Goal: Task Accomplishment & Management: Complete application form

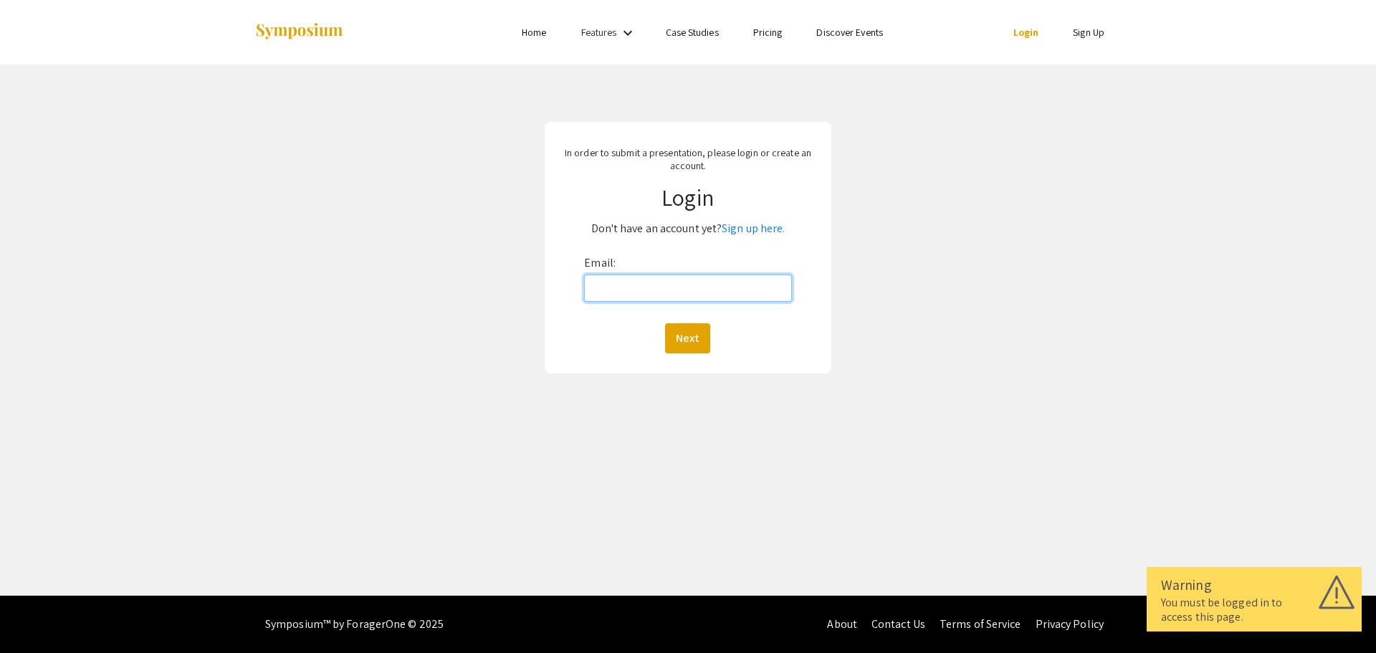
click at [645, 293] on input "Email:" at bounding box center [687, 287] width 207 height 27
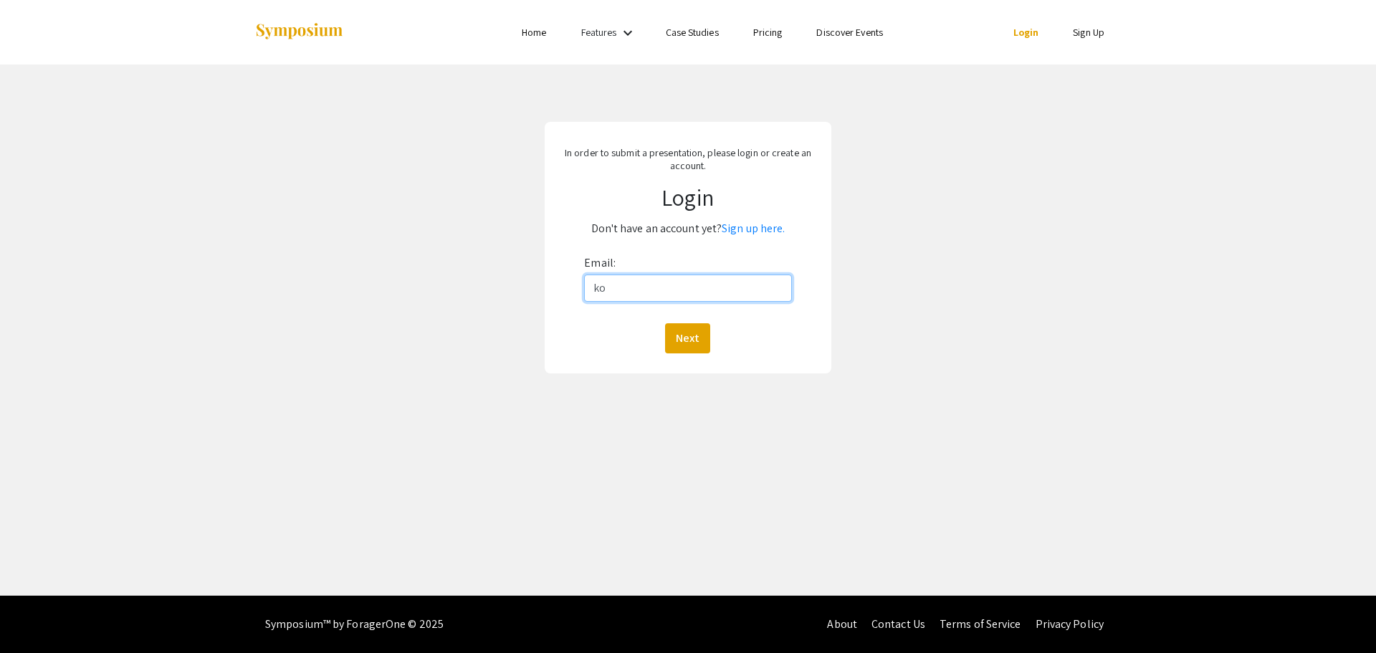
type input "k"
paste input "[EMAIL_ADDRESS][DOMAIN_NAME]"
type input "[EMAIL_ADDRESS][DOMAIN_NAME]"
click at [665, 323] on button "Next" at bounding box center [687, 338] width 45 height 30
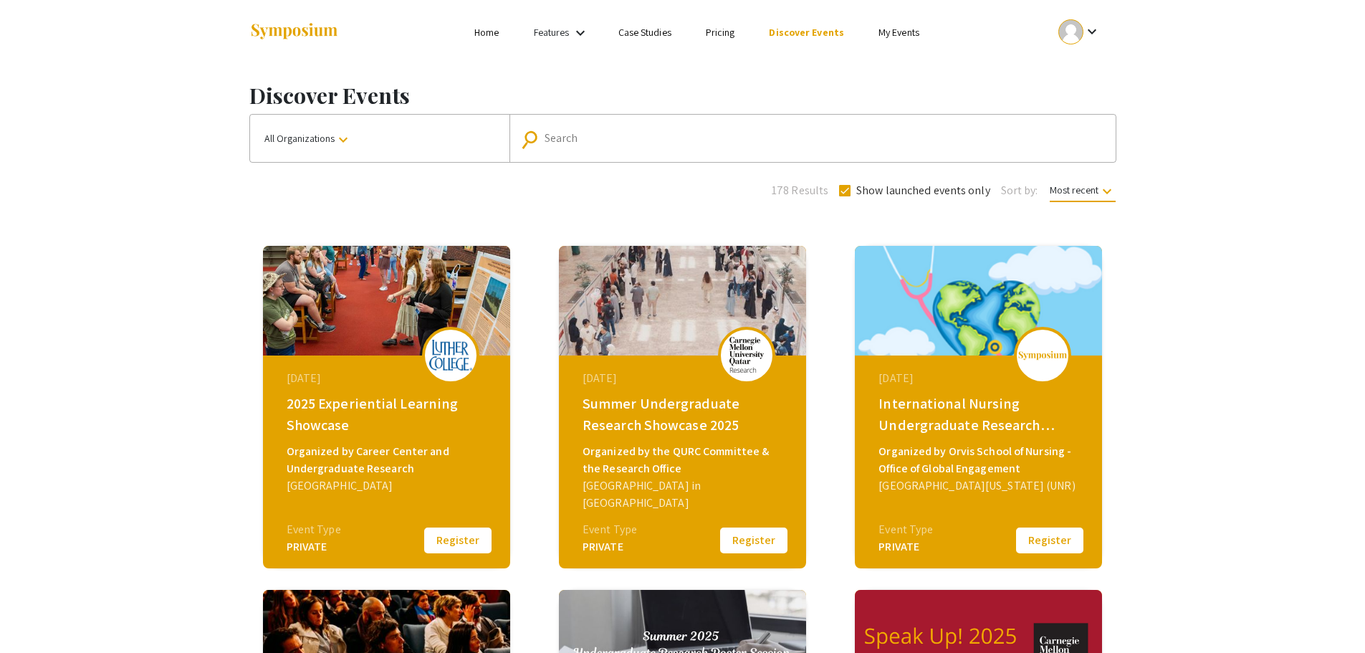
click at [482, 540] on button "Register" at bounding box center [458, 540] width 72 height 30
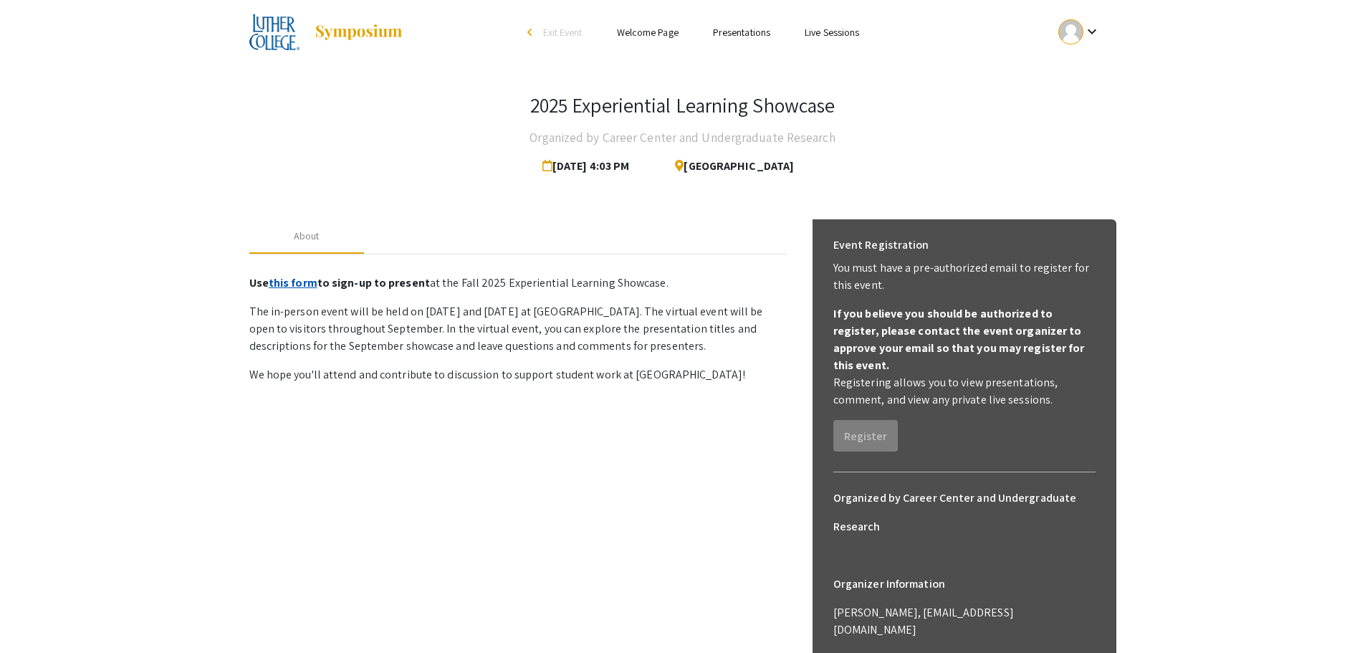
click at [306, 285] on link "this form" at bounding box center [293, 282] width 49 height 15
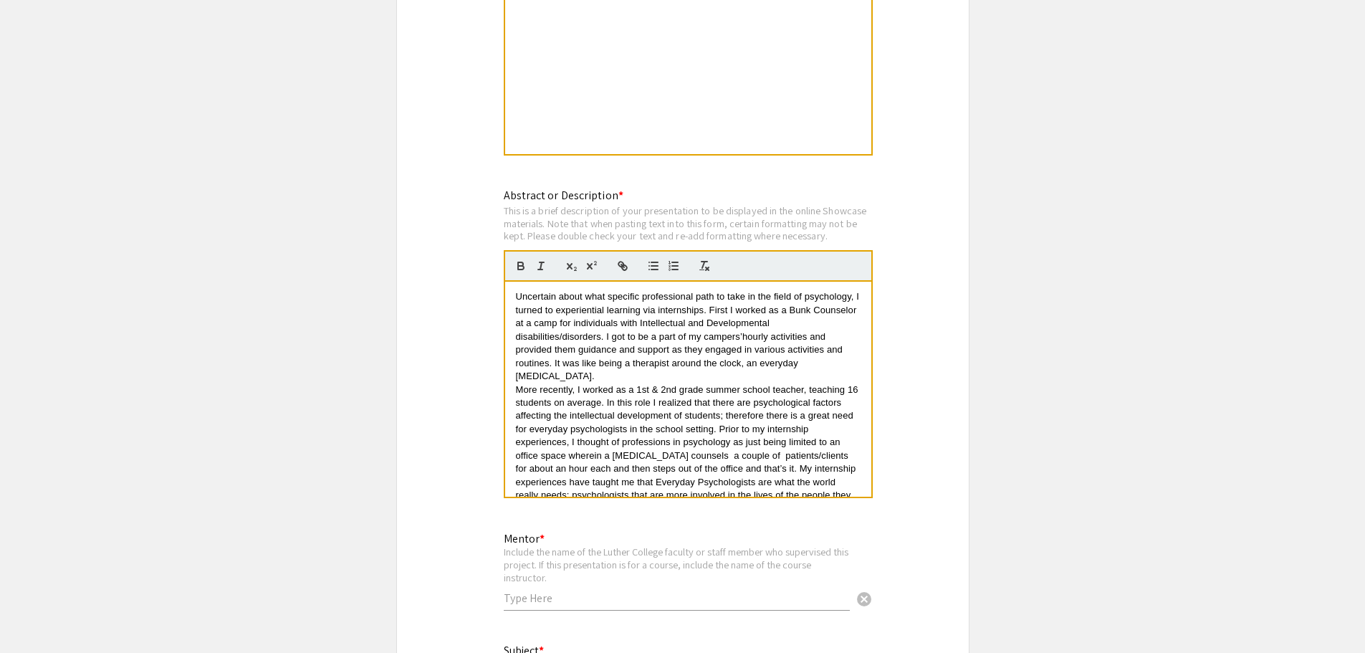
click at [752, 322] on span "Uncertain about what specific professional path to take in the field of psychol…" at bounding box center [689, 336] width 346 height 90
drag, startPoint x: 743, startPoint y: 325, endPoint x: 739, endPoint y: 315, distance: 10.0
click at [739, 315] on span "Uncertain about what specific professional path to take in the field of psychol…" at bounding box center [689, 336] width 346 height 90
click at [740, 315] on span "Uncertain about what specific professional path to take in the field of psychol…" at bounding box center [689, 336] width 346 height 90
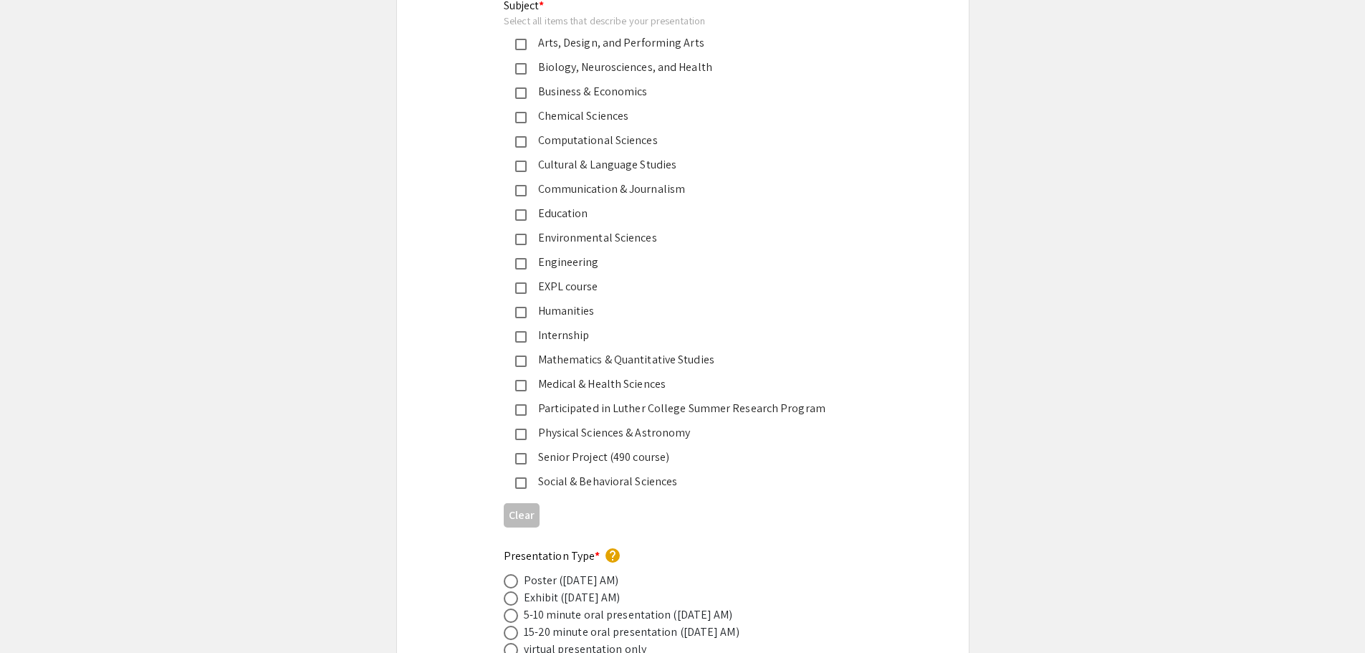
scroll to position [2078, 0]
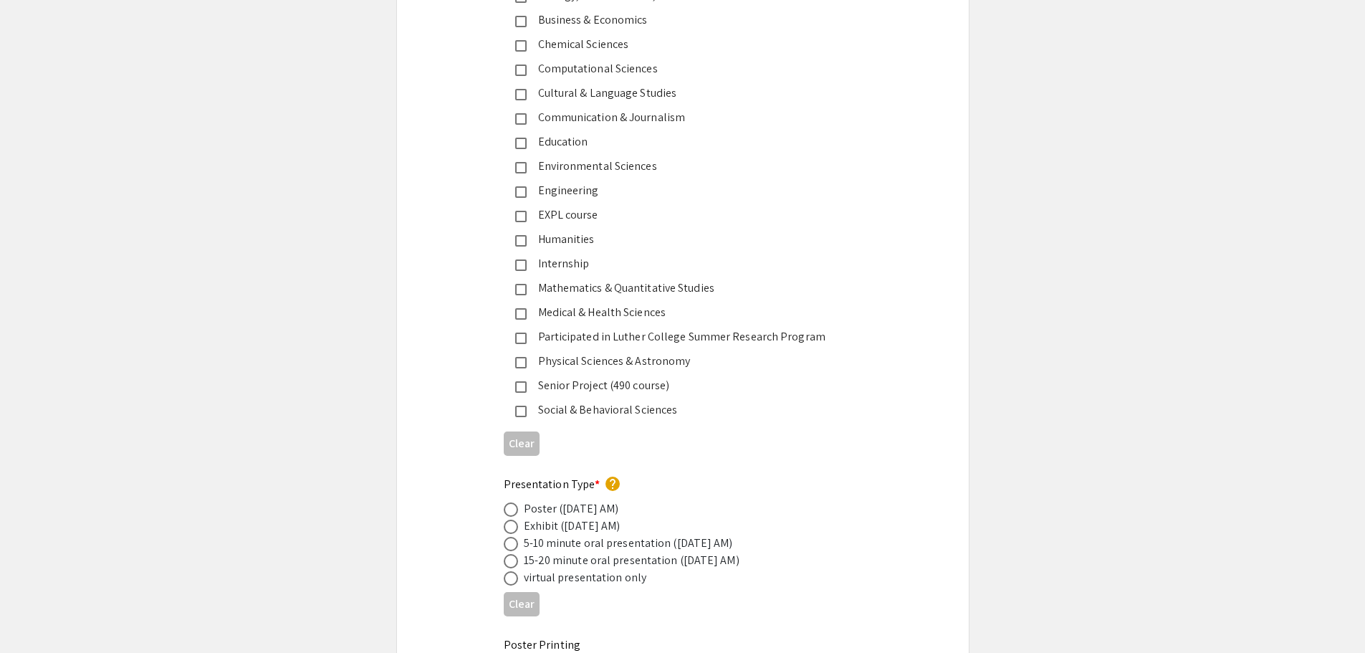
click at [523, 259] on mat-pseudo-checkbox at bounding box center [520, 264] width 11 height 11
click at [522, 235] on mat-pseudo-checkbox at bounding box center [520, 240] width 11 height 11
click at [520, 405] on mat-pseudo-checkbox at bounding box center [520, 410] width 11 height 11
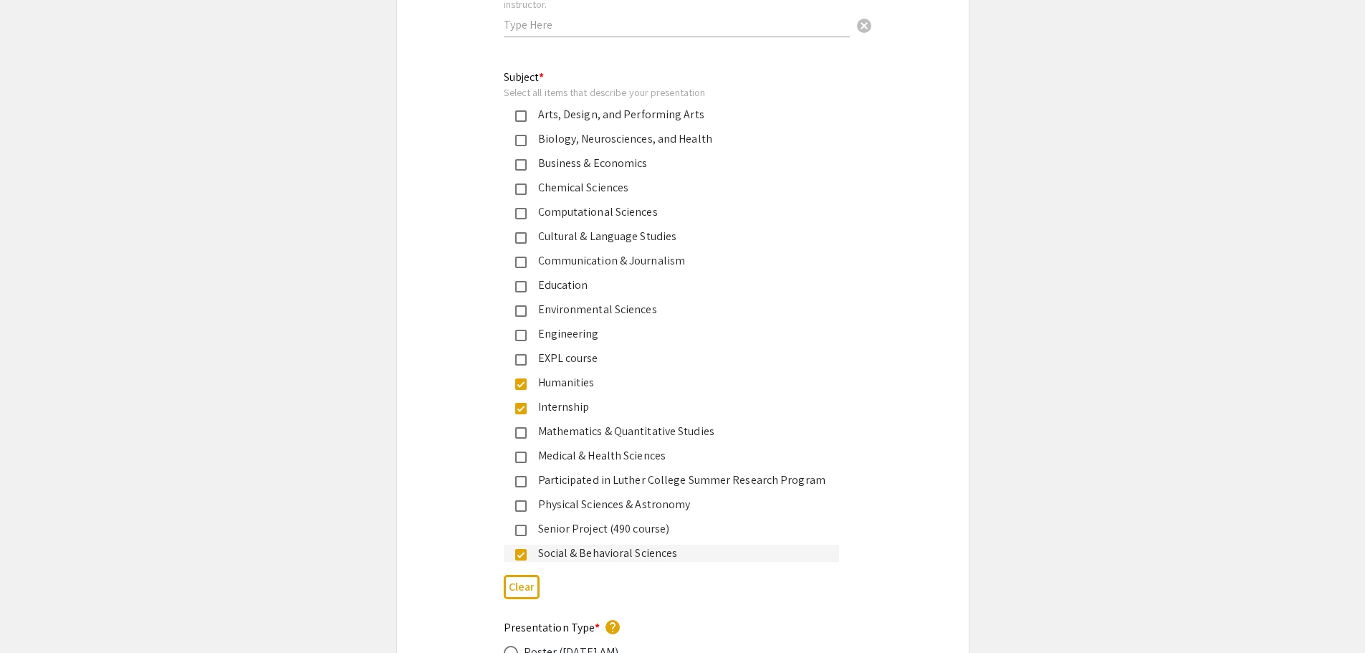
scroll to position [1791, 0]
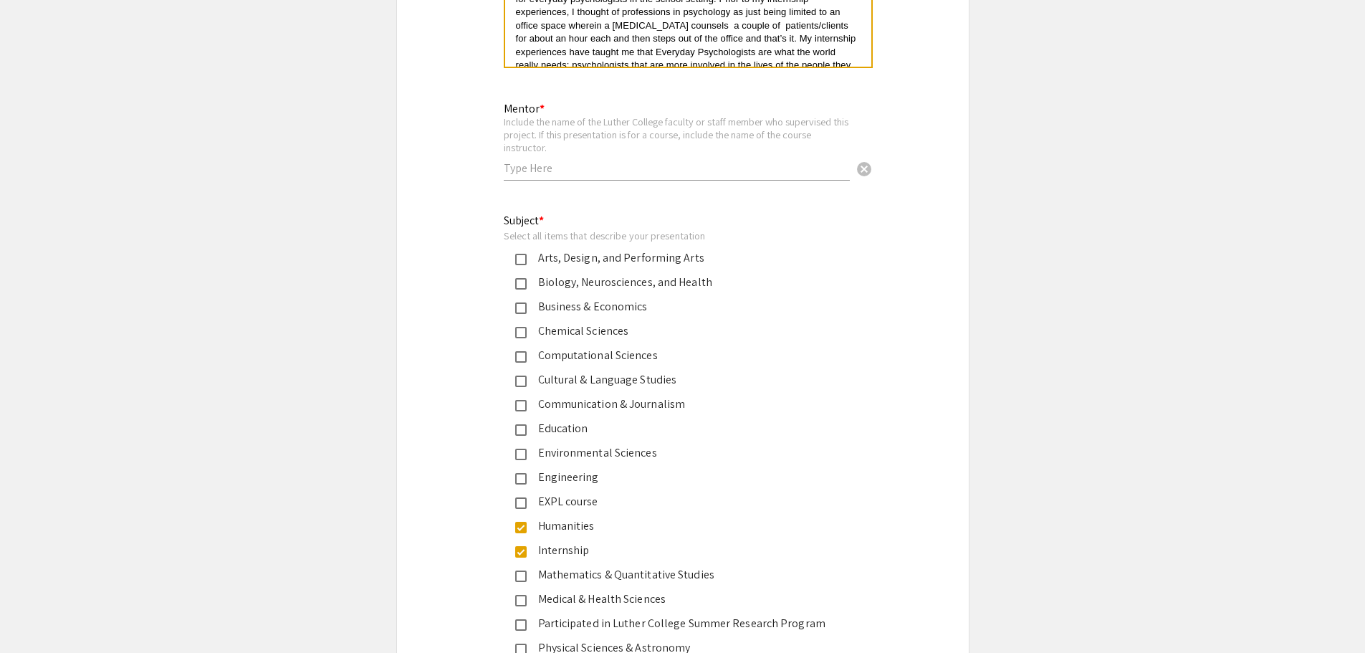
click at [519, 278] on mat-pseudo-checkbox at bounding box center [520, 283] width 11 height 11
click at [587, 160] on input "text" at bounding box center [677, 167] width 346 height 15
click at [538, 160] on input "Justina Sprung" at bounding box center [677, 167] width 346 height 15
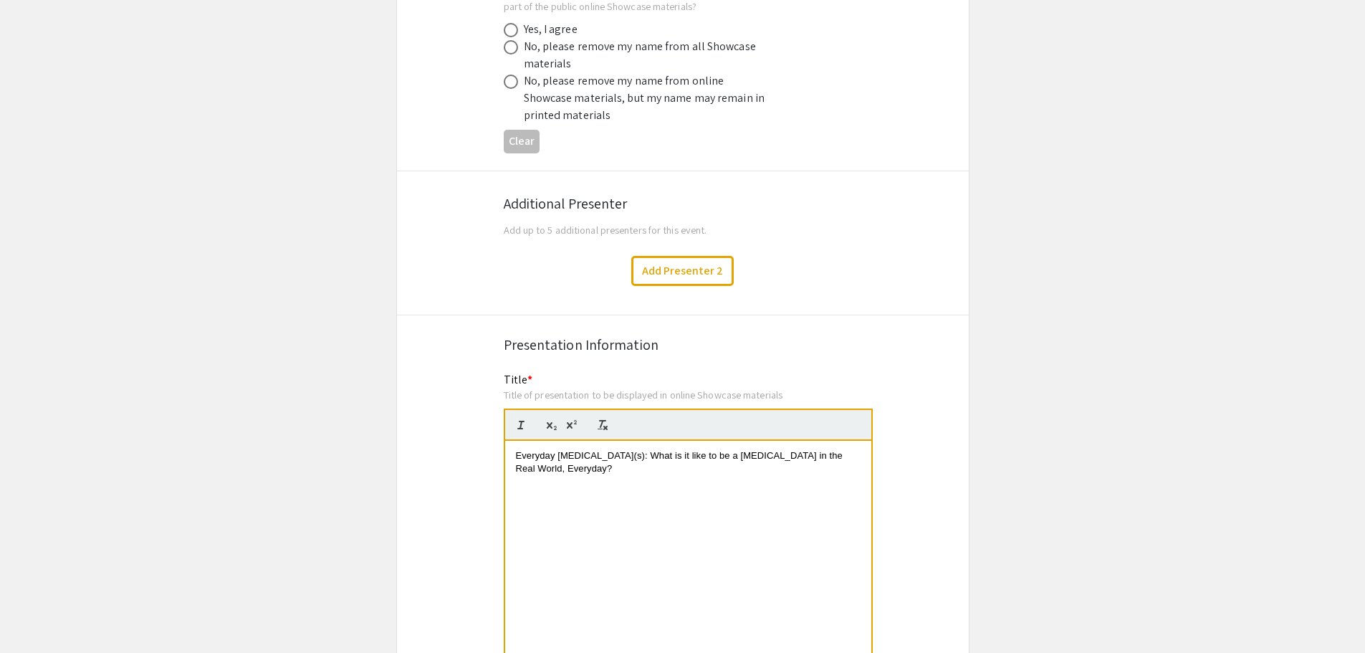
scroll to position [716, 0]
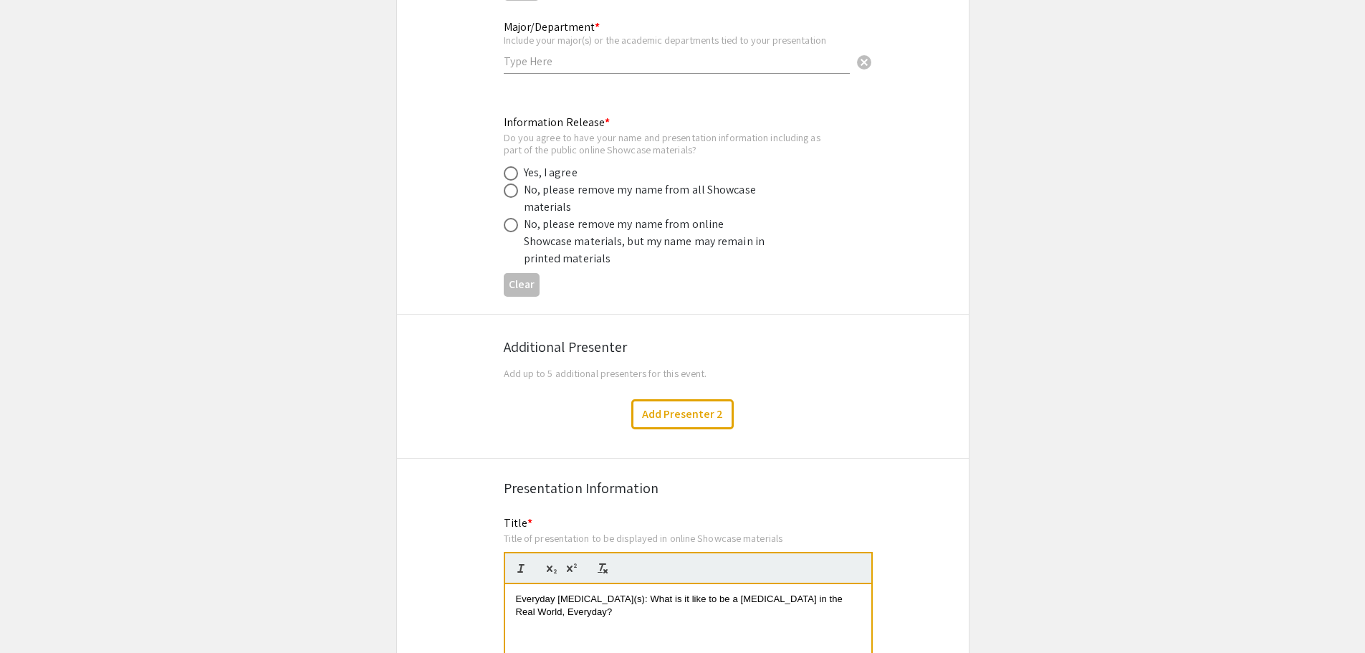
type input "Justin Sprung"
click at [517, 166] on span at bounding box center [511, 173] width 14 height 14
click at [517, 166] on input "radio" at bounding box center [511, 173] width 14 height 14
radio input "true"
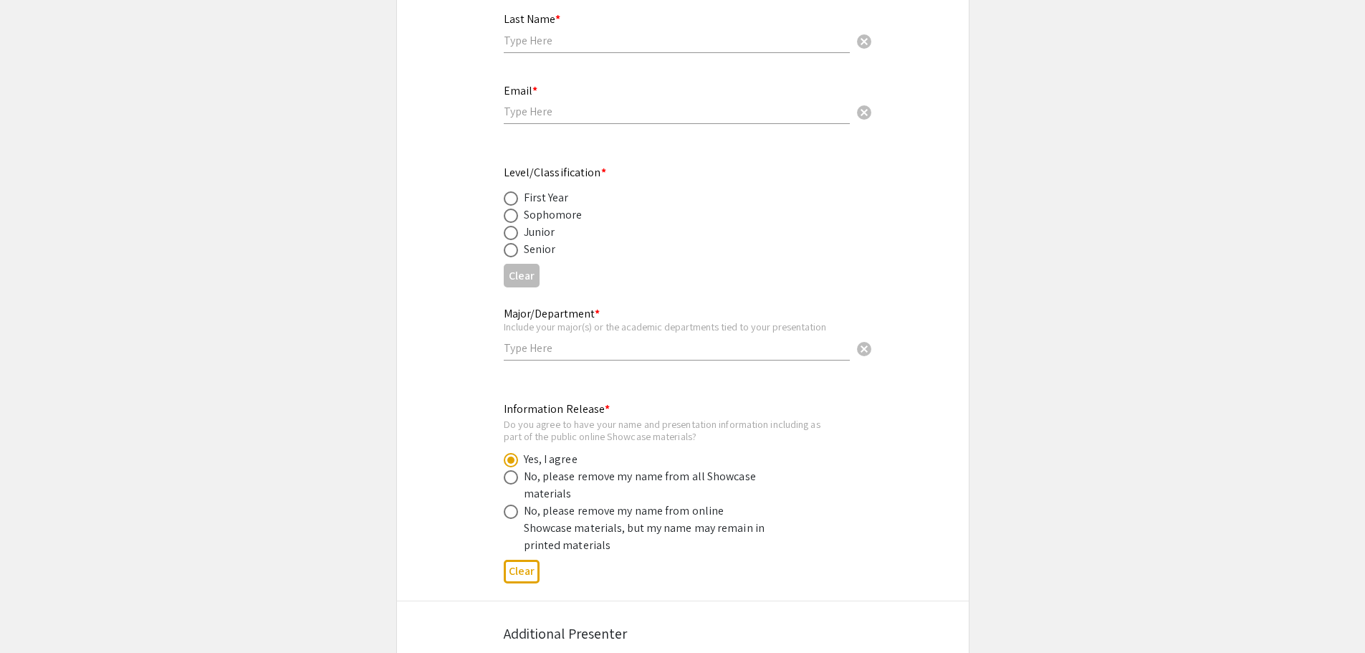
scroll to position [358, 0]
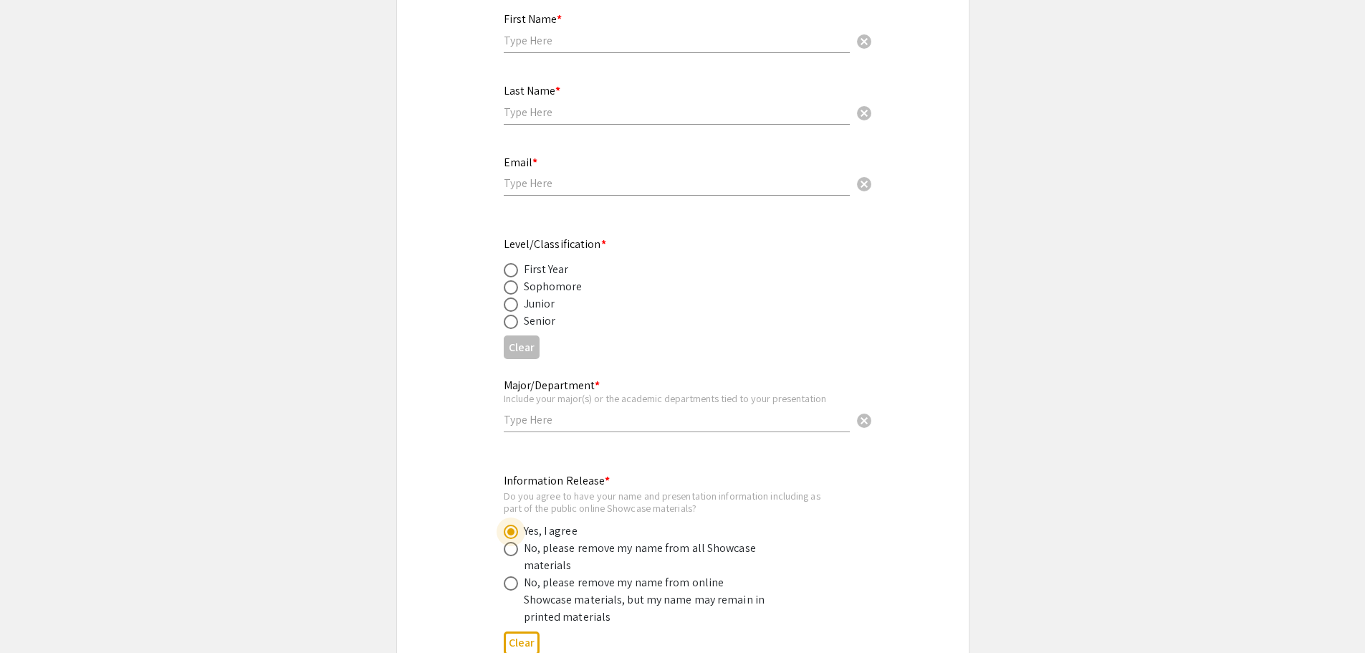
click at [509, 315] on span at bounding box center [511, 322] width 14 height 14
click at [509, 315] on input "radio" at bounding box center [511, 322] width 14 height 14
radio input "true"
click at [529, 176] on input "email" at bounding box center [677, 183] width 346 height 15
type input "[EMAIL_ADDRESS][DOMAIN_NAME]"
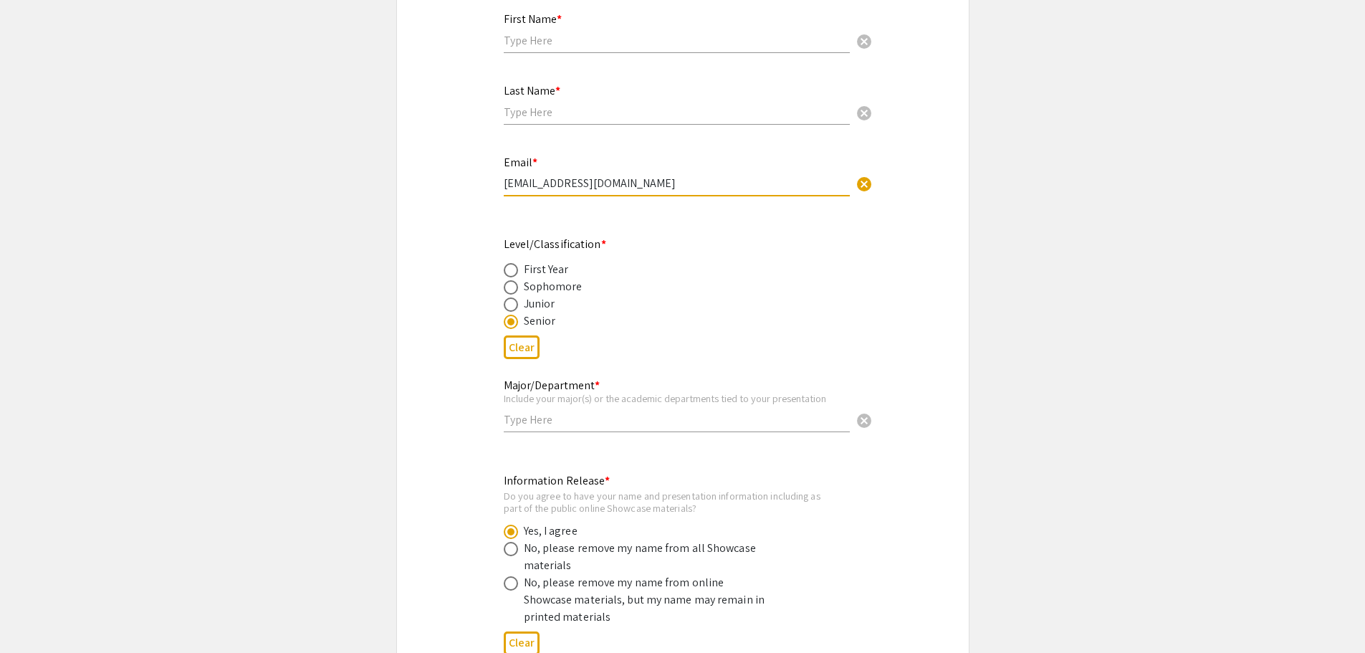
click at [539, 105] on input "text" at bounding box center [677, 112] width 346 height 15
type input "Kollie"
click at [556, 33] on input "text" at bounding box center [677, 40] width 346 height 15
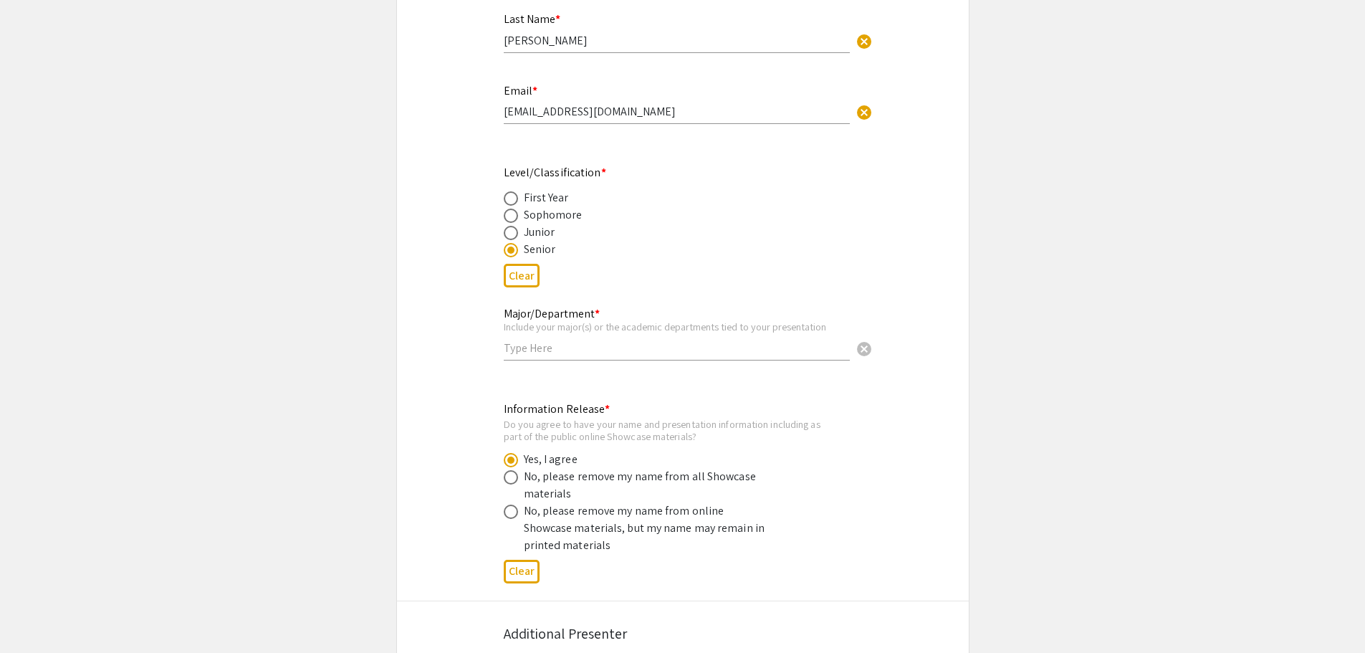
scroll to position [501, 0]
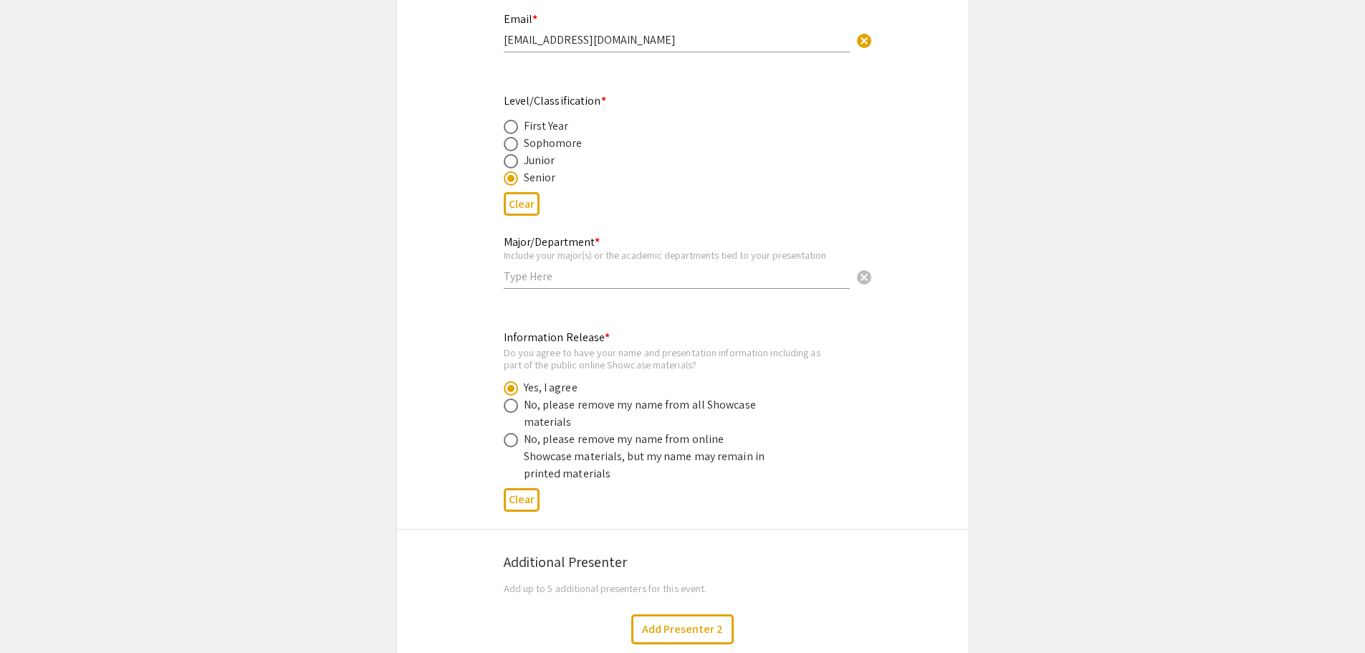
type input "Justina Joyce"
click at [550, 269] on input "text" at bounding box center [677, 276] width 346 height 15
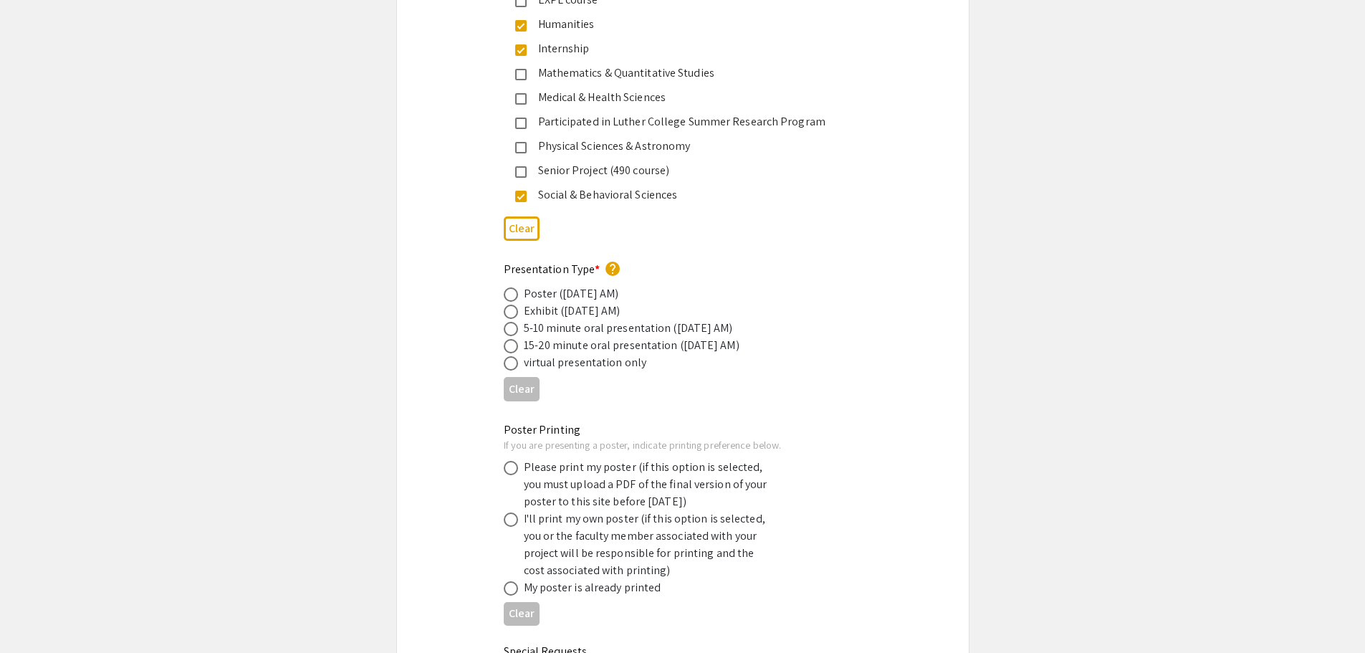
scroll to position [2364, 0]
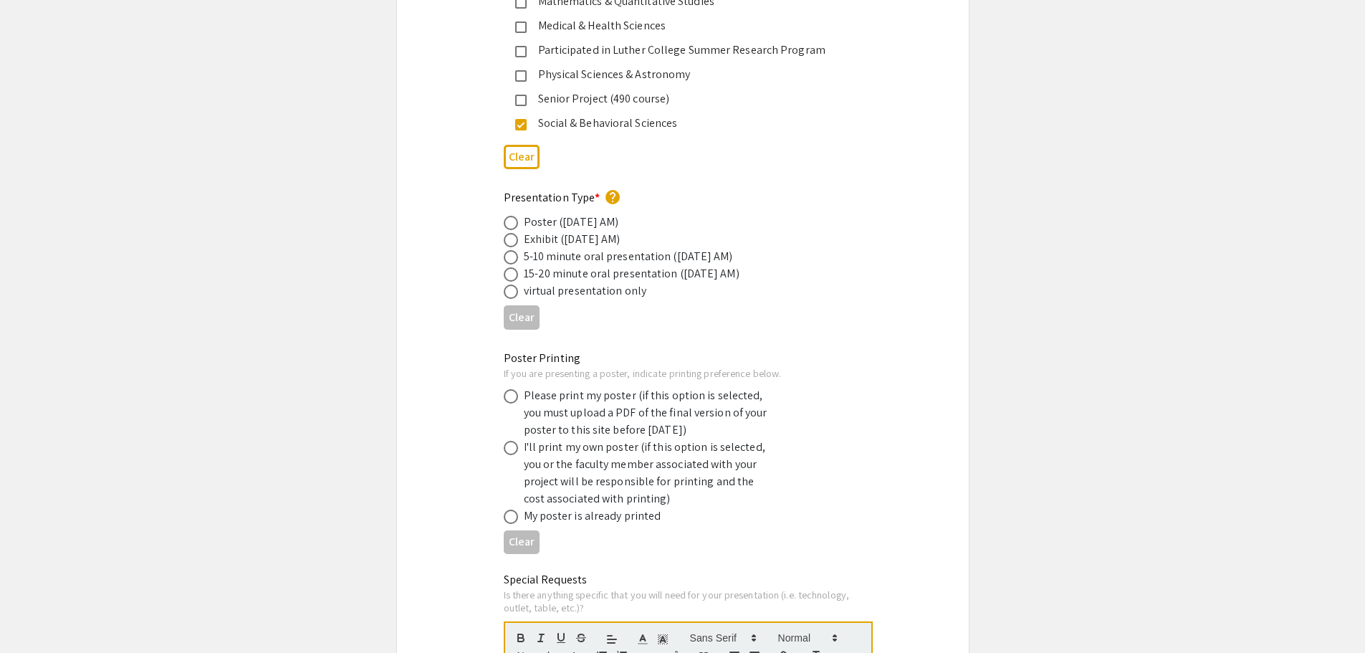
type input "Psychology"
click at [512, 250] on span at bounding box center [511, 257] width 14 height 14
click at [512, 250] on input "radio" at bounding box center [511, 257] width 14 height 14
radio input "true"
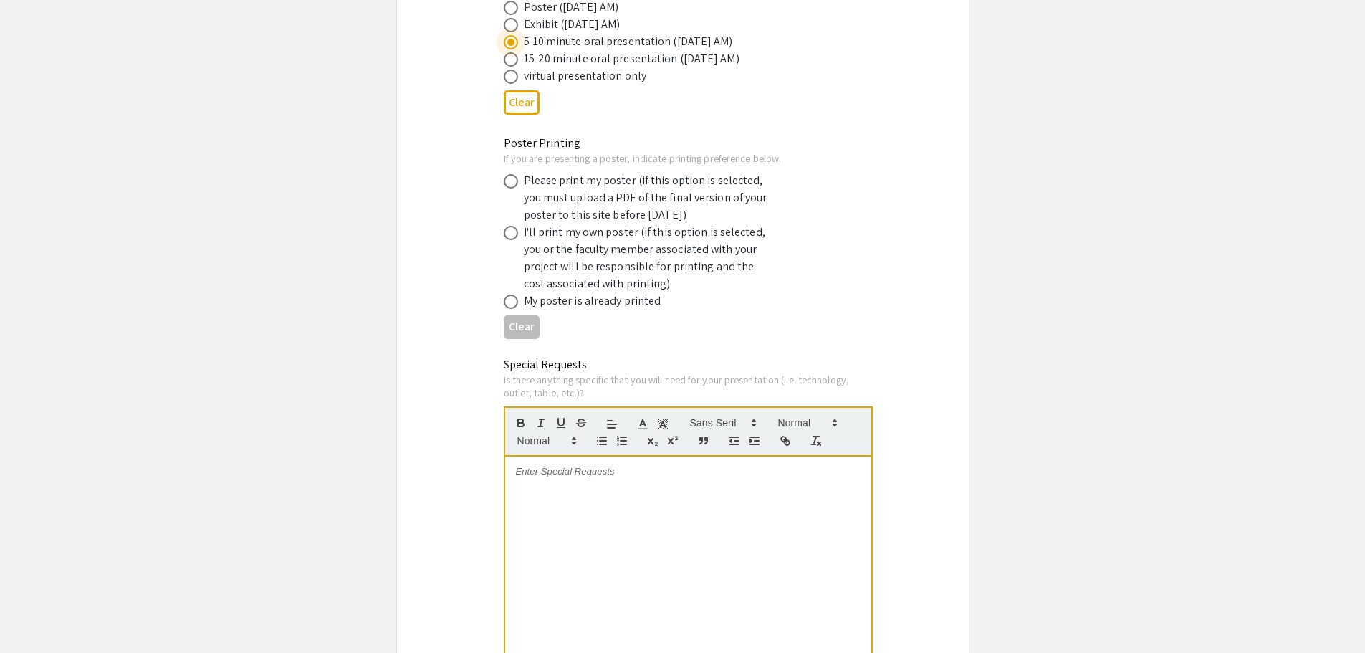
scroll to position [2651, 0]
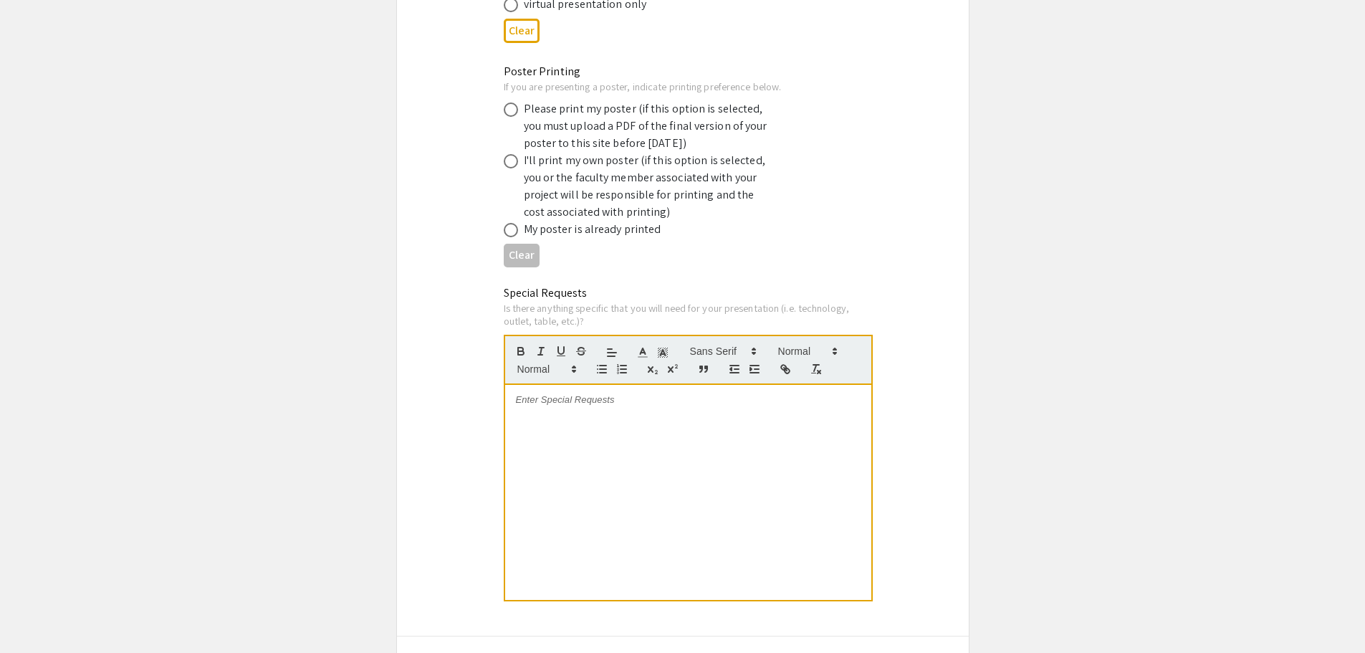
click at [581, 435] on div at bounding box center [688, 492] width 366 height 215
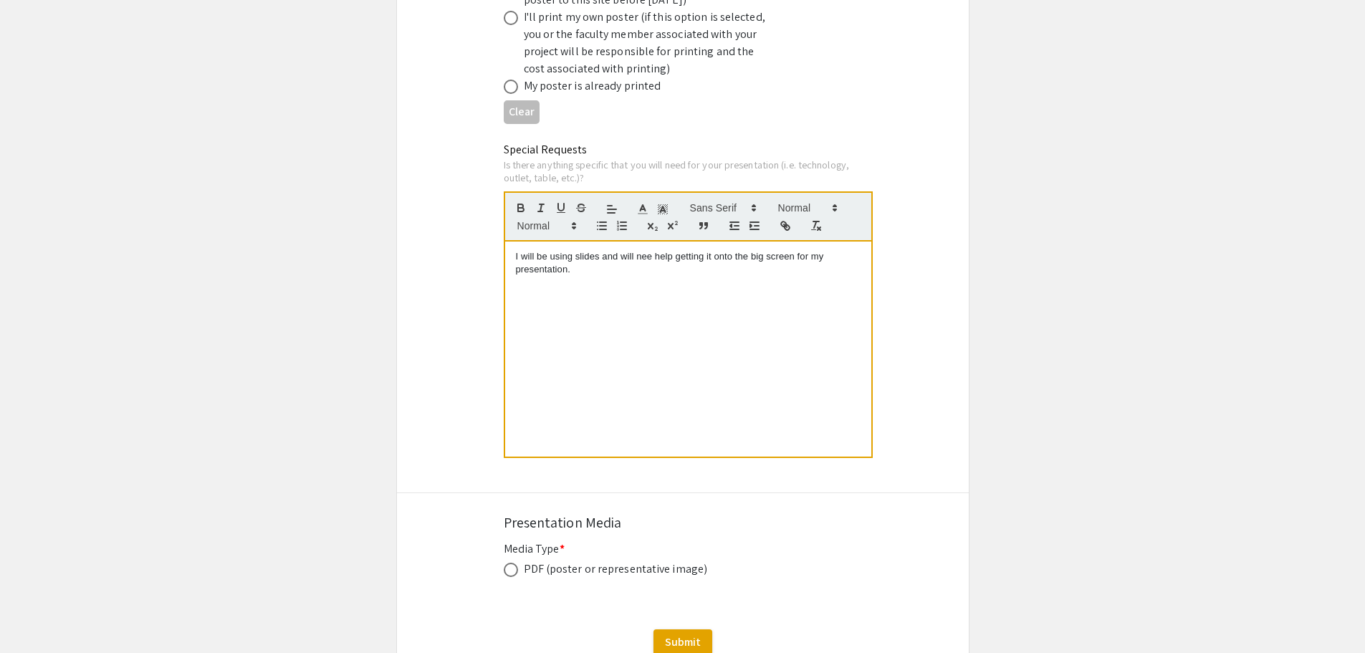
scroll to position [2866, 0]
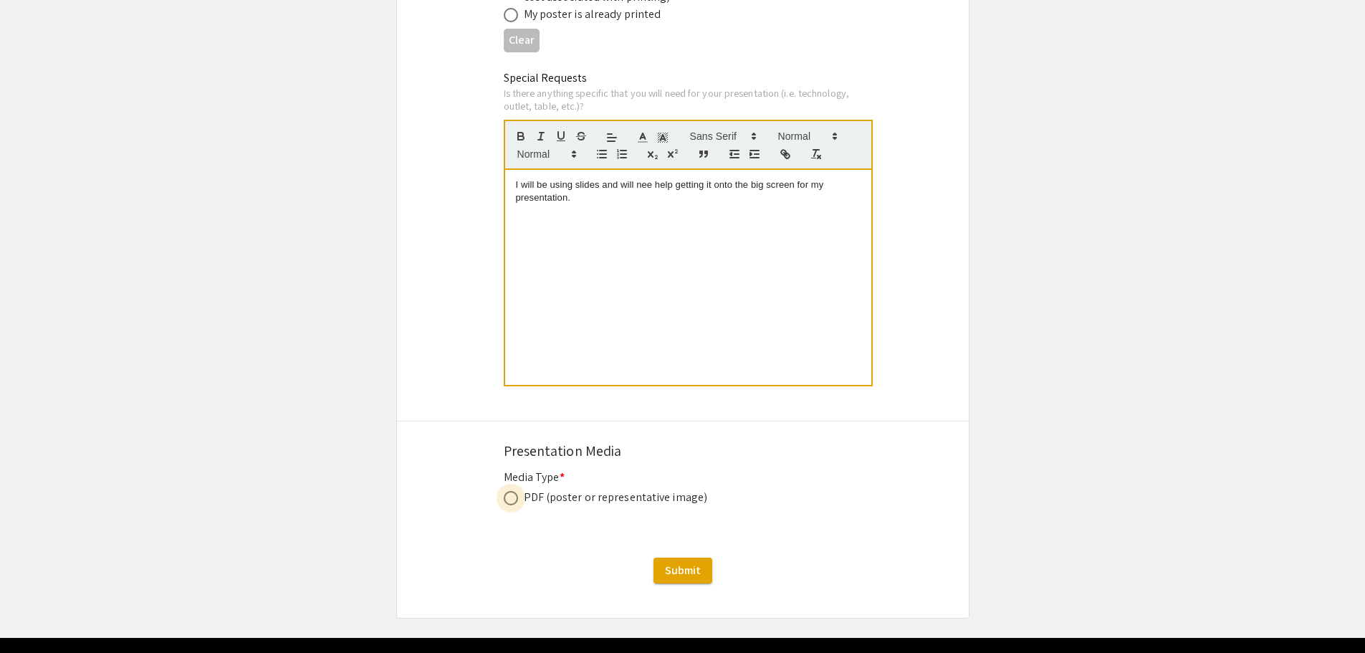
click at [514, 491] on span at bounding box center [511, 498] width 14 height 14
click at [514, 491] on input "radio" at bounding box center [511, 498] width 14 height 14
radio input "true"
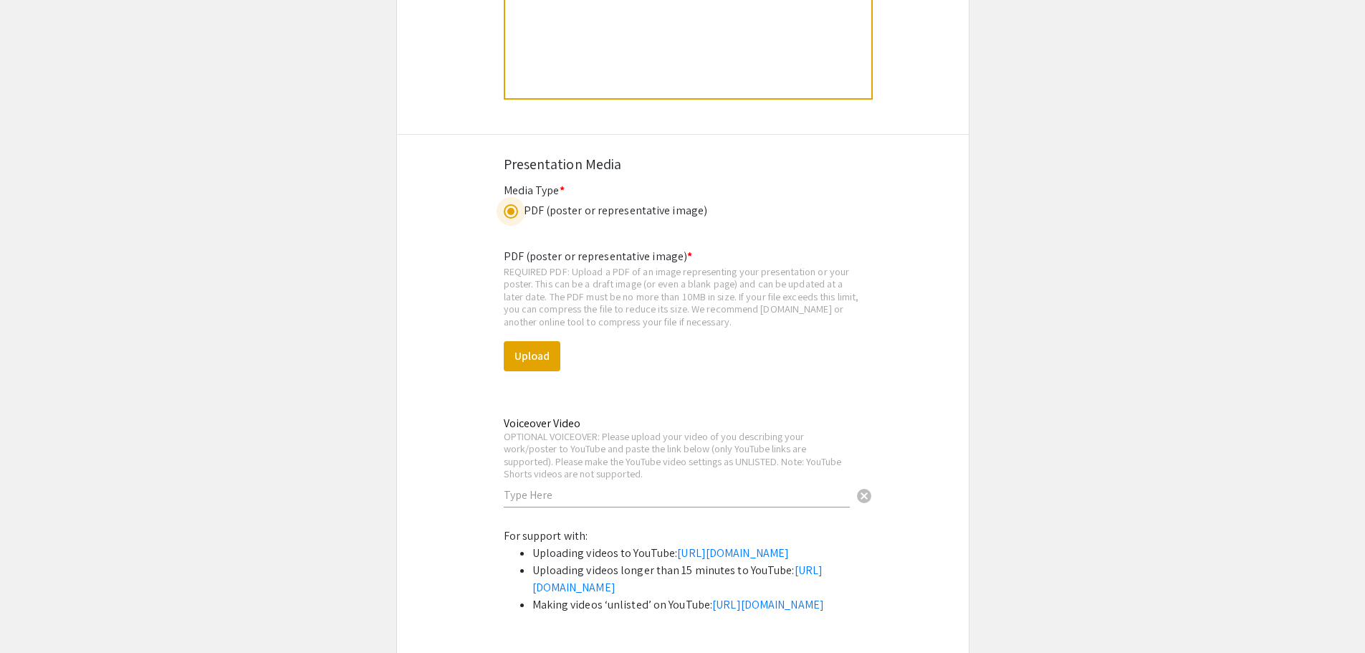
scroll to position [3224, 0]
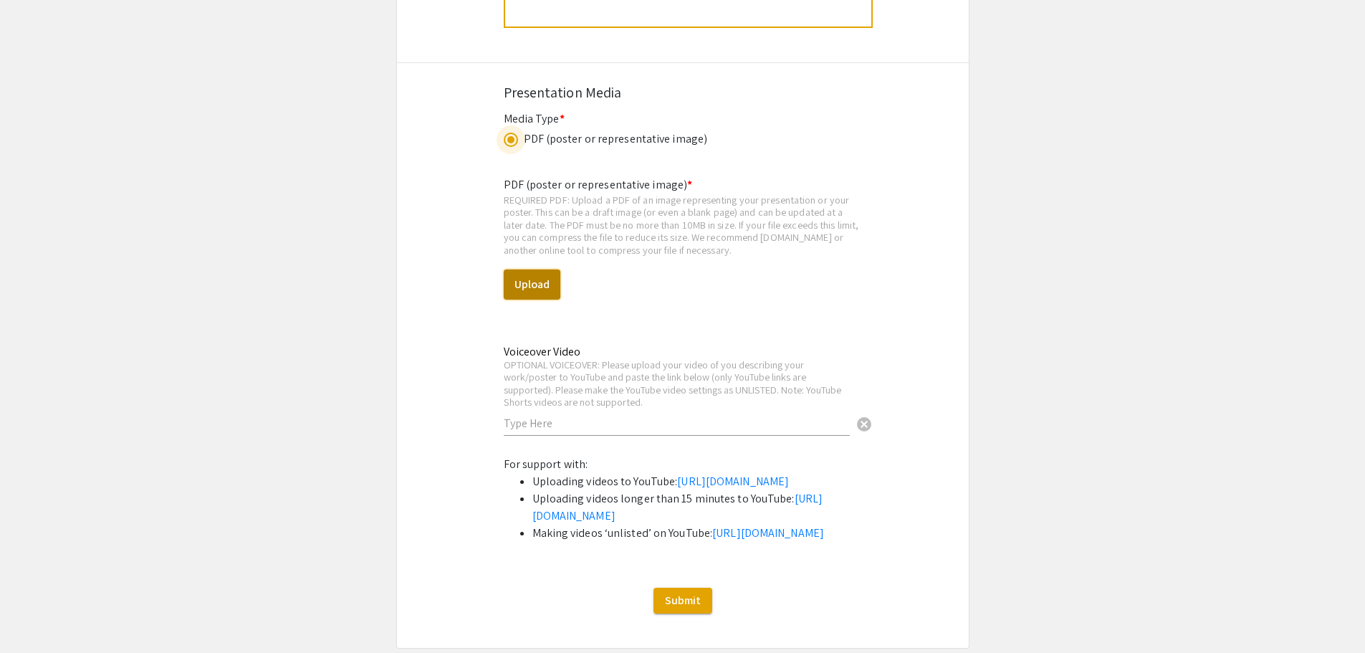
click at [526, 269] on button "Upload" at bounding box center [532, 284] width 57 height 30
click at [546, 276] on button "Upload" at bounding box center [532, 284] width 57 height 30
click at [537, 269] on button "Upload" at bounding box center [532, 284] width 57 height 30
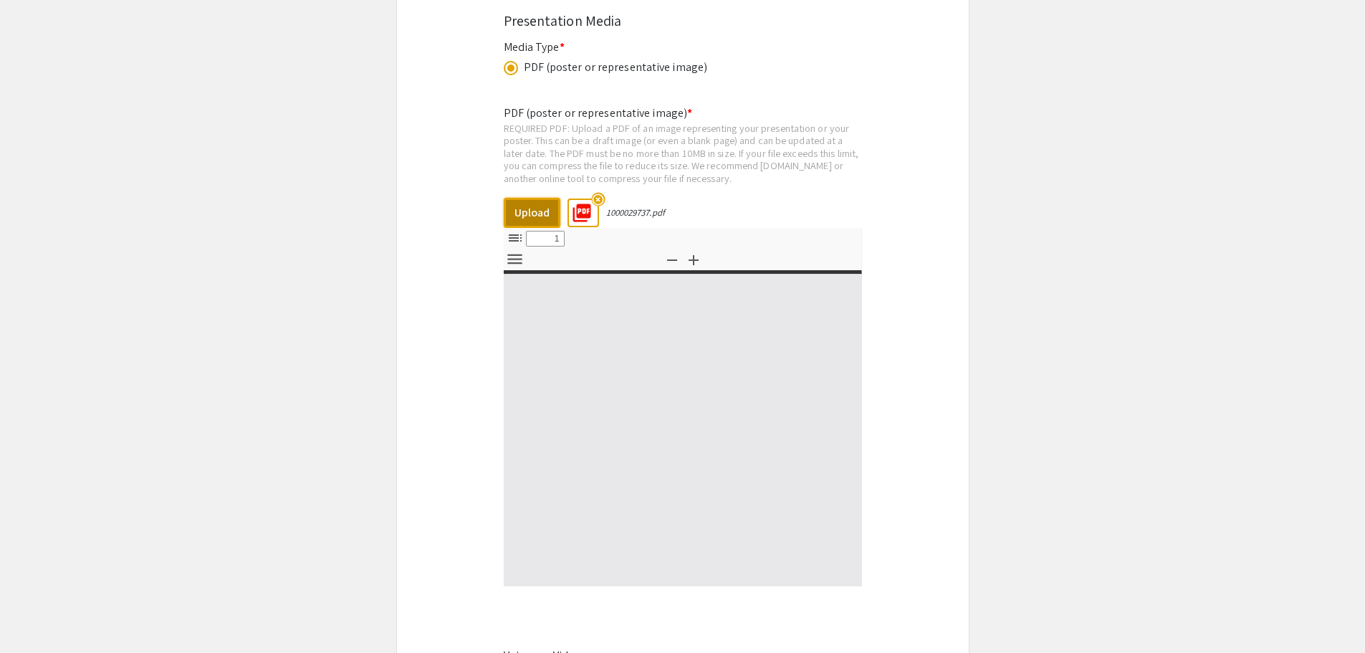
scroll to position [3367, 0]
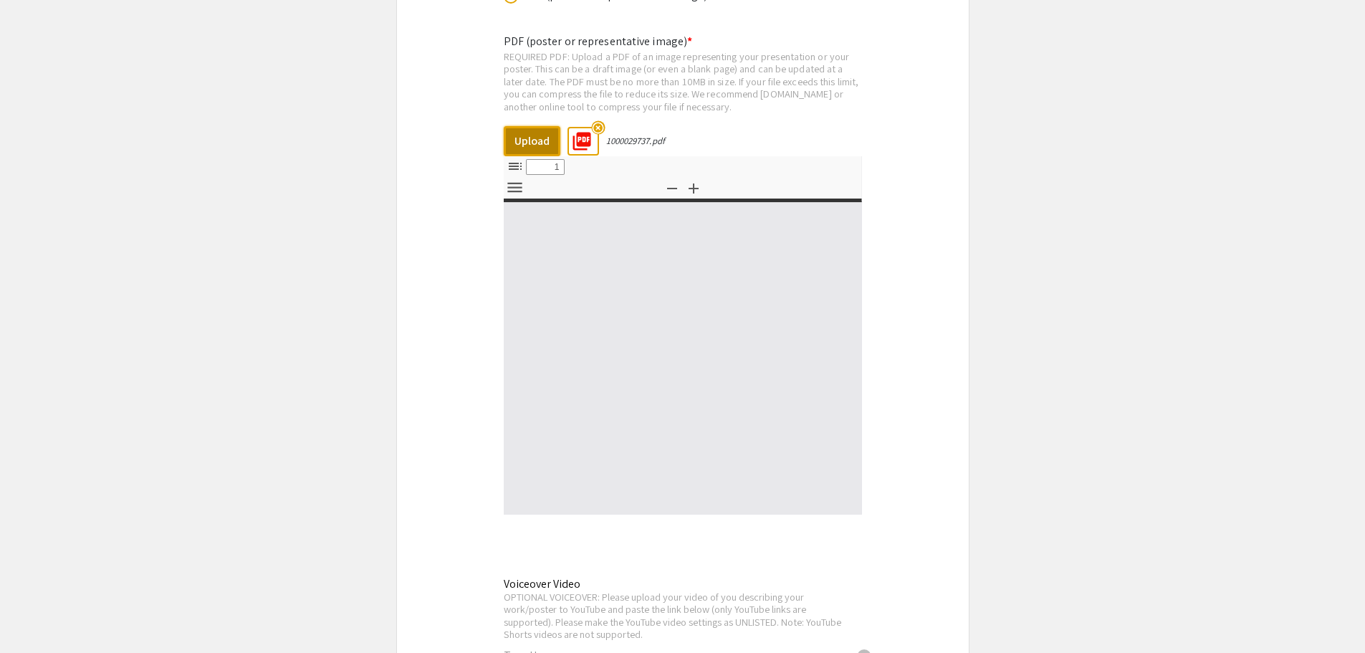
select select "custom"
type input "0"
select select "custom"
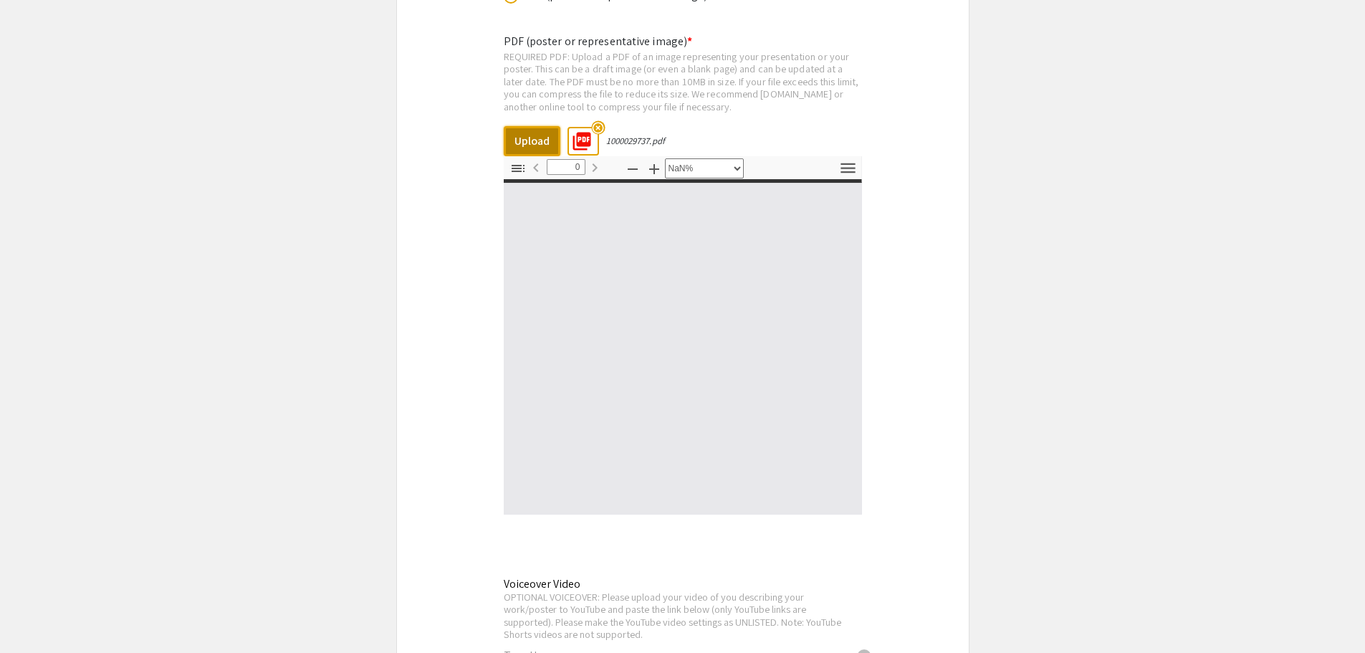
type input "1"
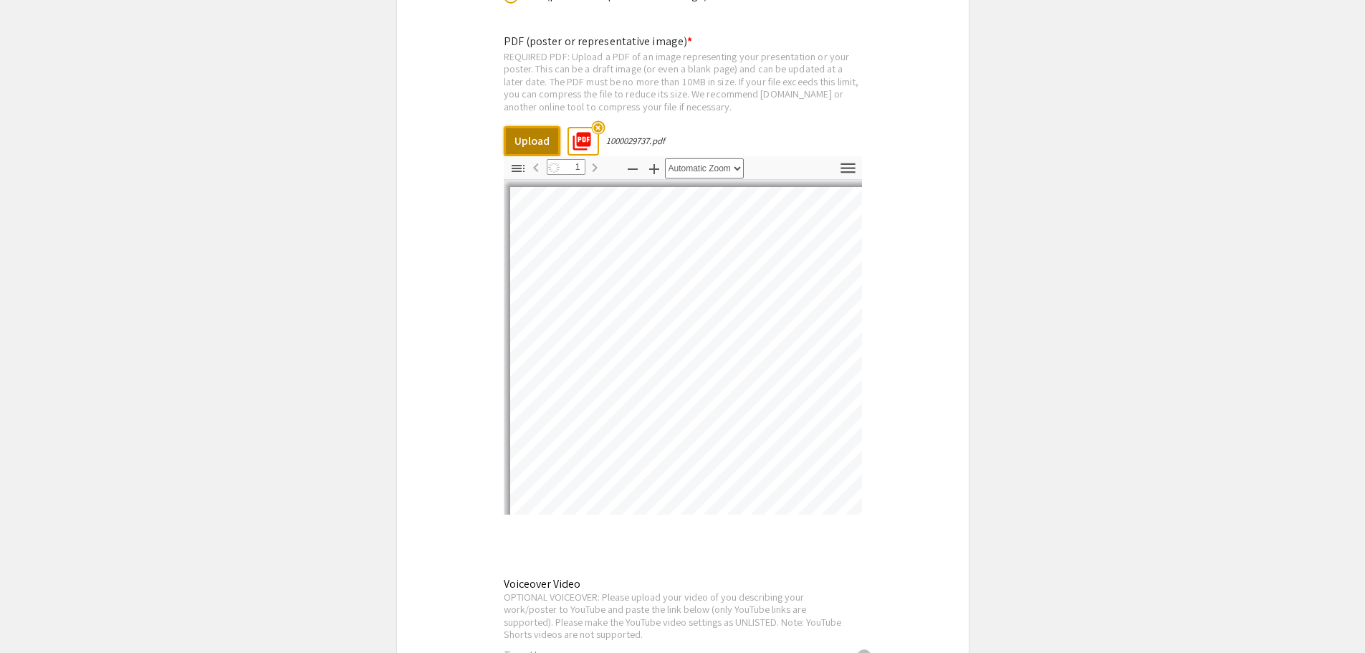
select select "auto"
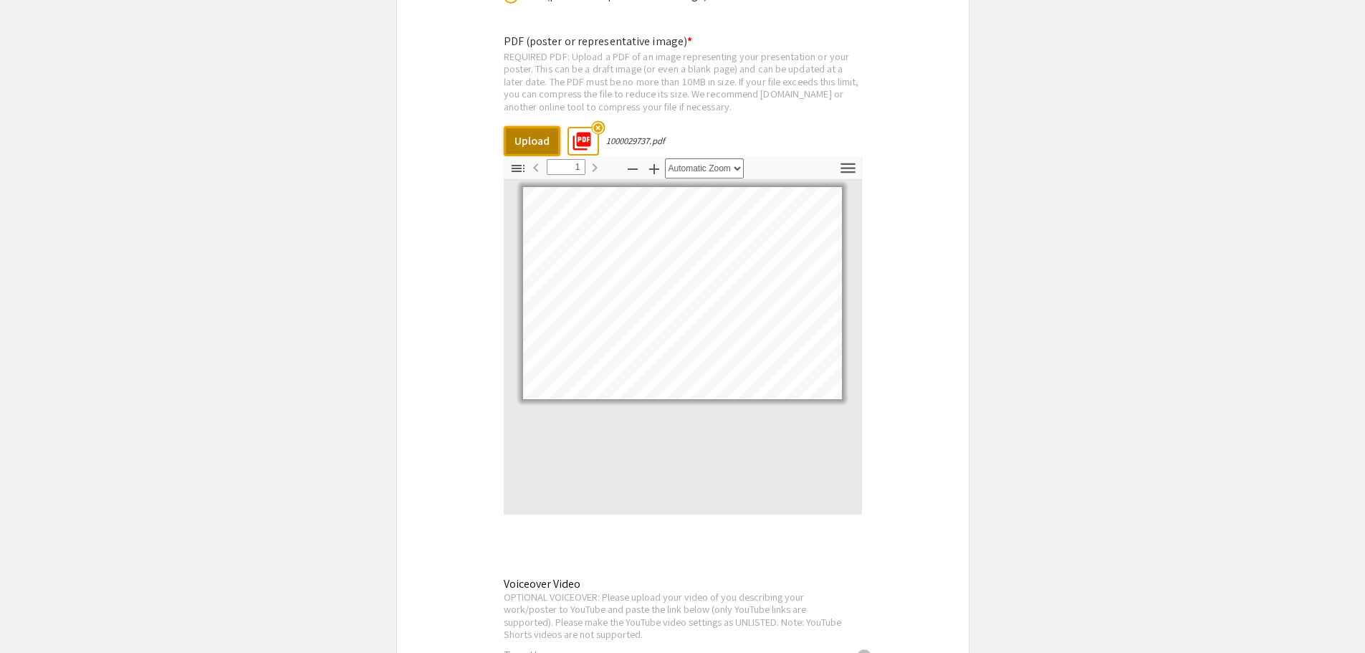
scroll to position [3725, 0]
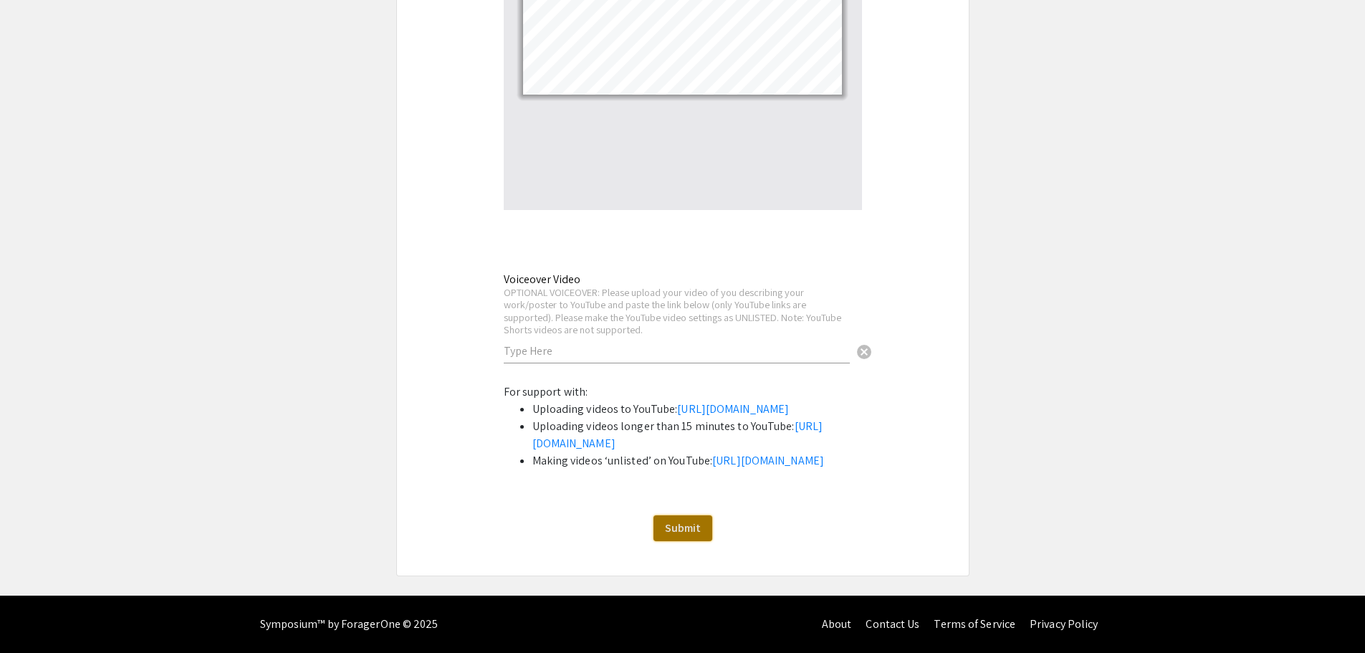
click at [696, 535] on span "Submit" at bounding box center [683, 527] width 36 height 15
